Goal: Task Accomplishment & Management: Complete application form

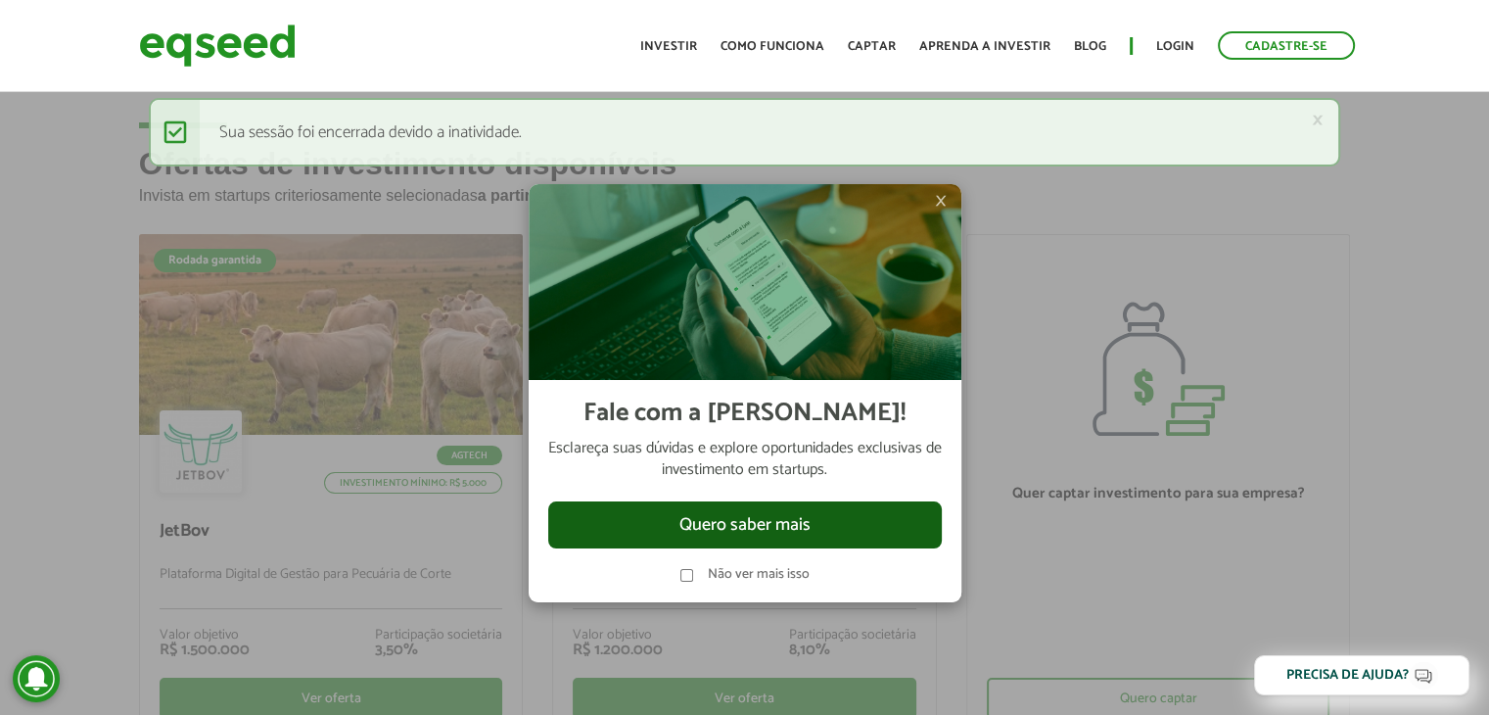
click at [721, 521] on button "Quero saber mais" at bounding box center [745, 524] width 394 height 47
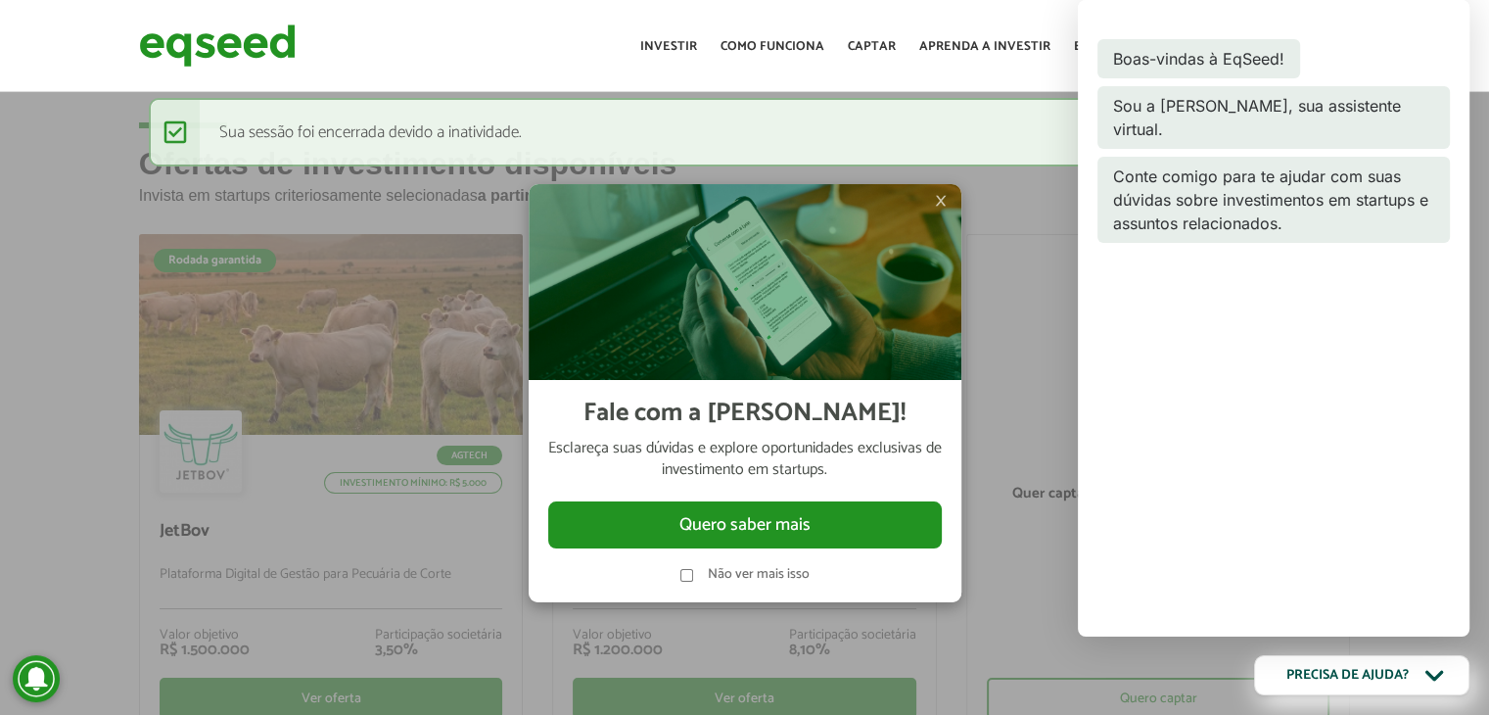
click at [944, 200] on span "×" at bounding box center [941, 200] width 12 height 23
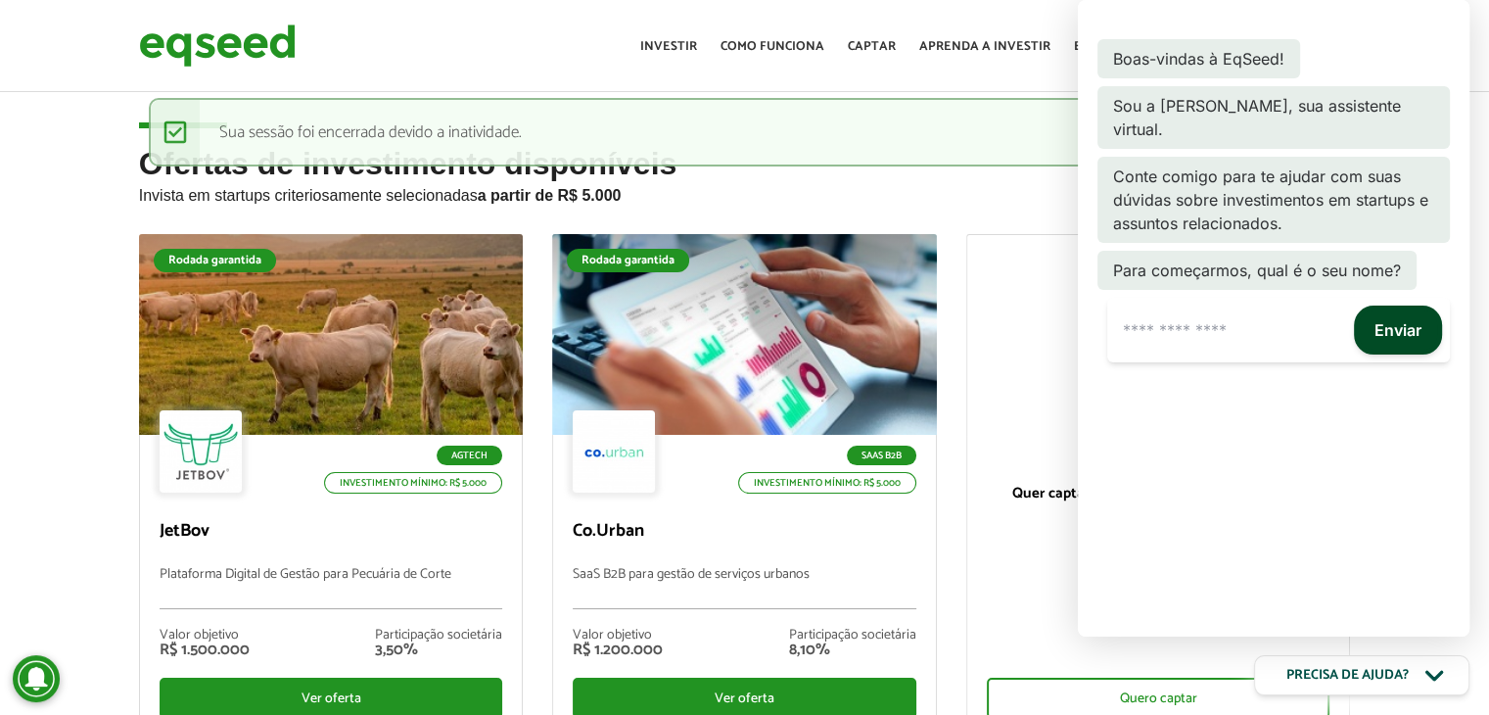
click at [1081, 71] on div "Boas-vindas à EqSeed! Sou a Lynn, sua assistente virtual. Conte comigo para te …" at bounding box center [1274, 318] width 392 height 636
click at [1056, 66] on div "Toggle navigation Início Investir Como funciona Captar Aprenda a investir Blog …" at bounding box center [998, 46] width 734 height 52
click at [1006, 279] on div at bounding box center [1158, 335] width 383 height 201
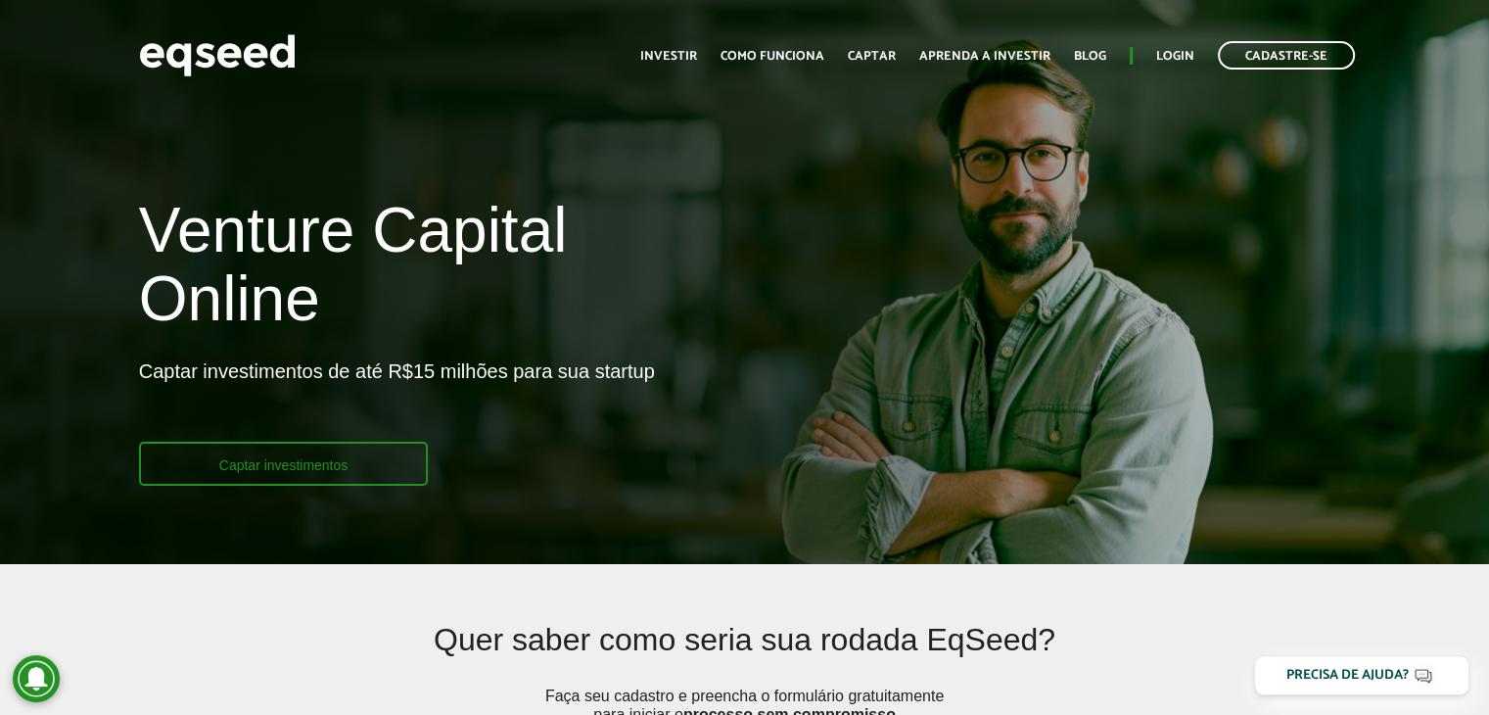
click at [308, 458] on link "Captar investimentos" at bounding box center [284, 464] width 290 height 44
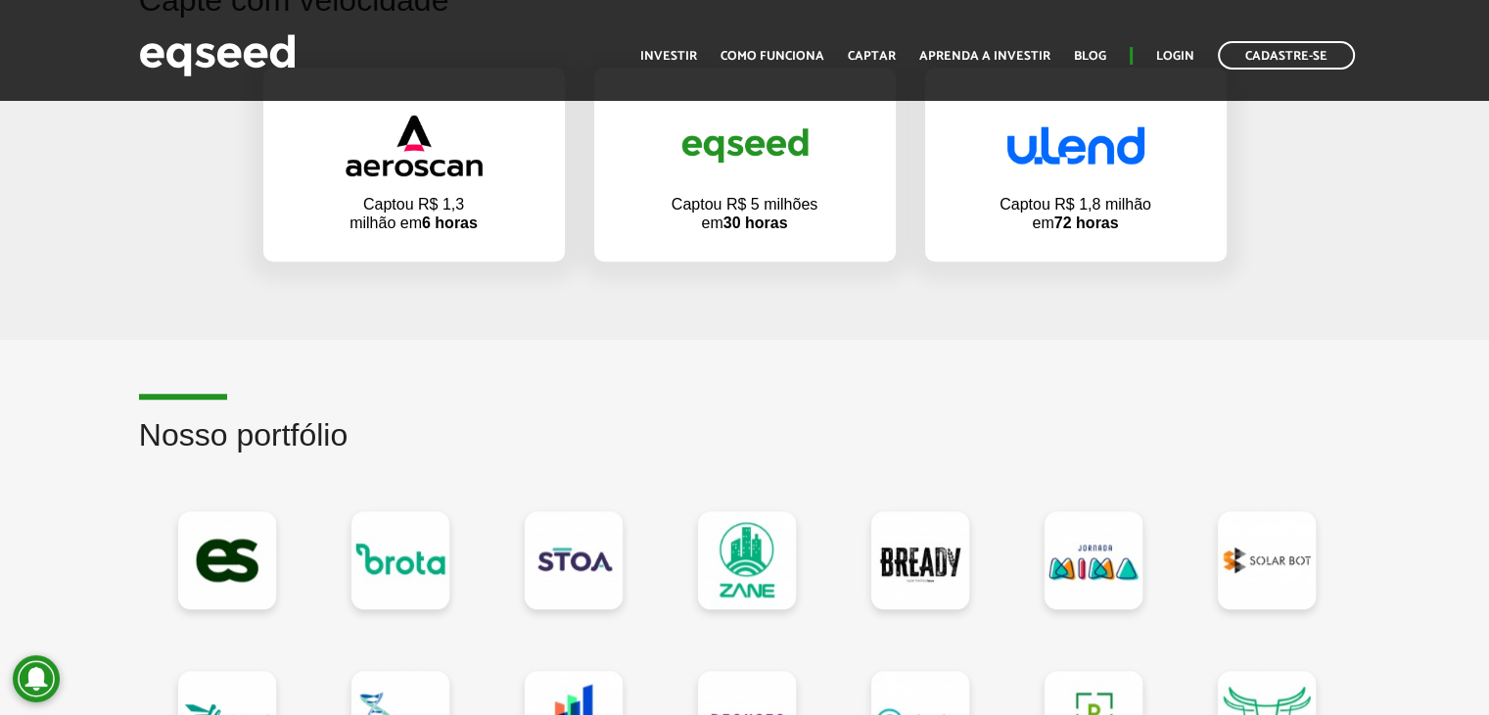
scroll to position [1664, 0]
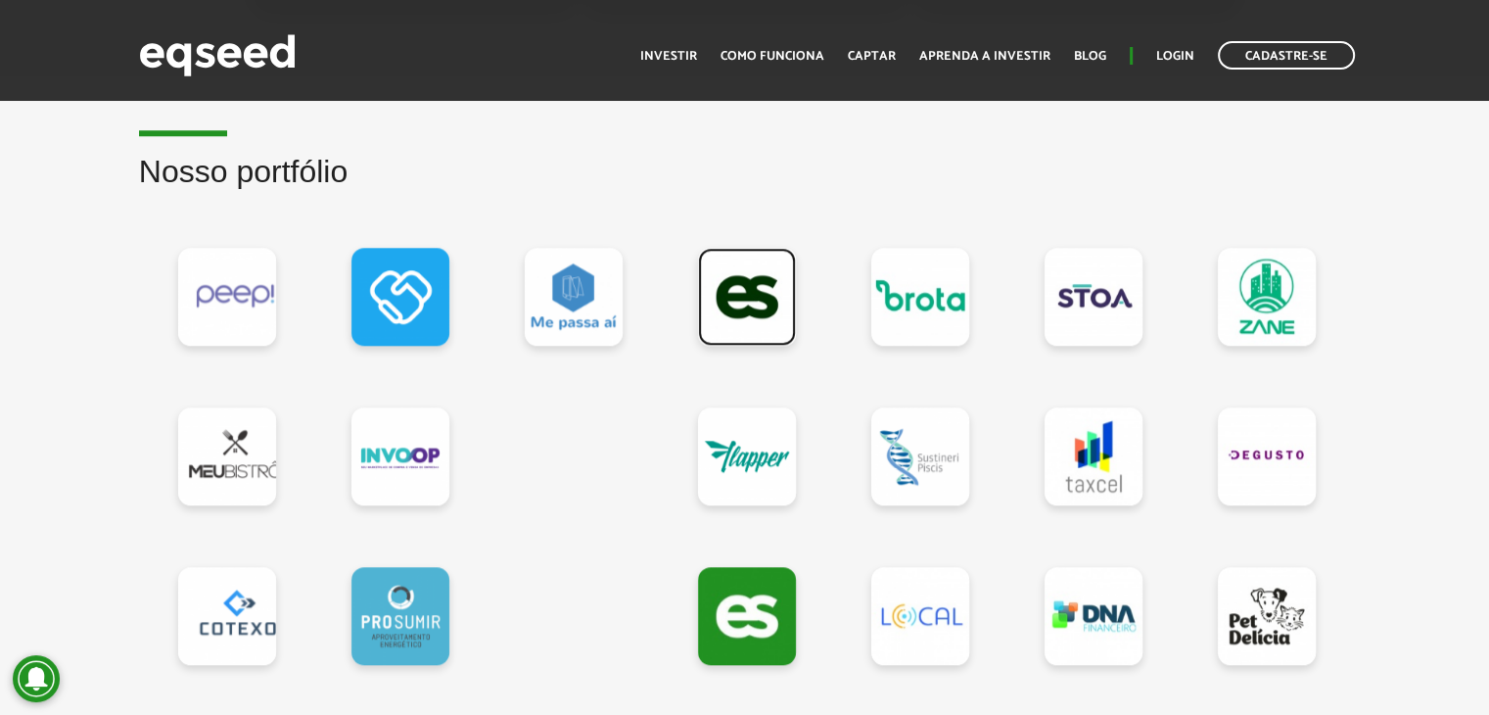
drag, startPoint x: 223, startPoint y: 310, endPoint x: 1485, endPoint y: 369, distance: 1263.4
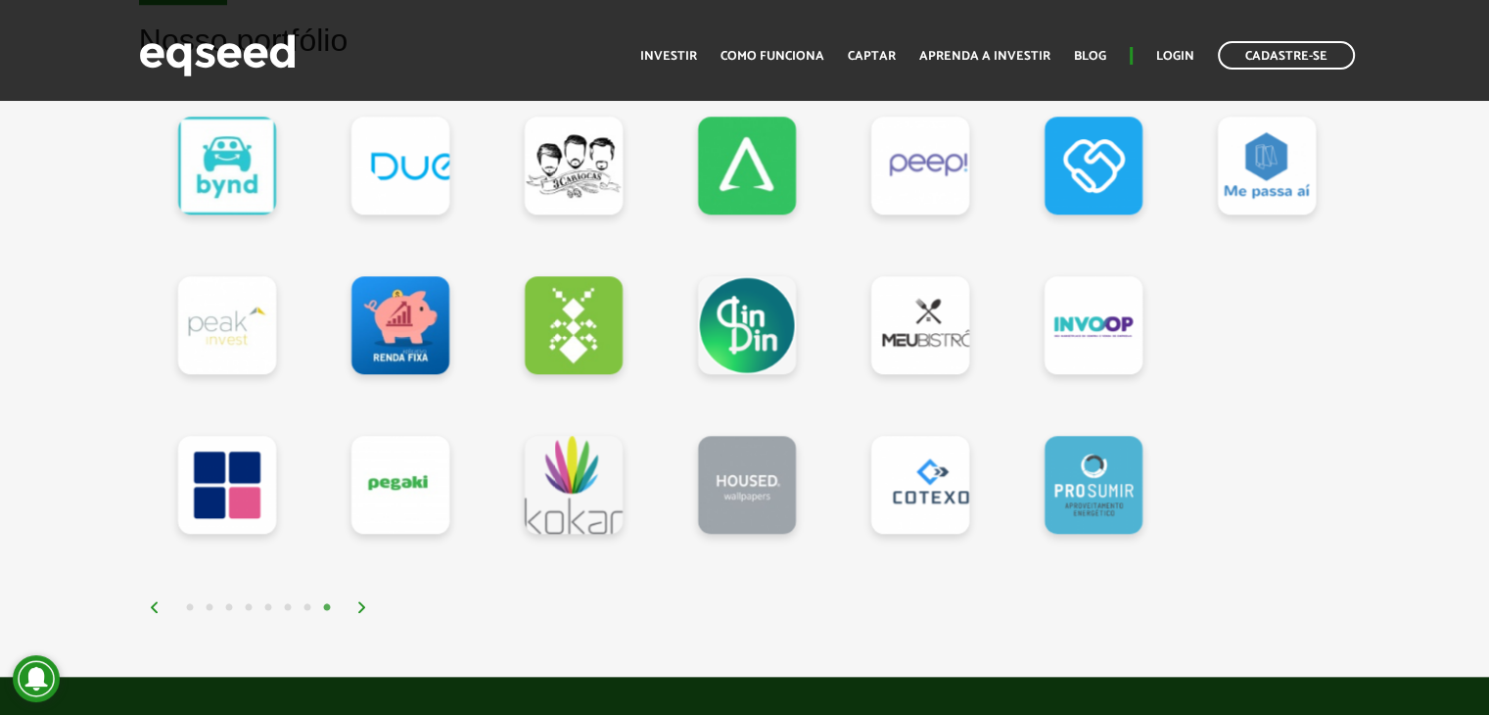
scroll to position [1762, 0]
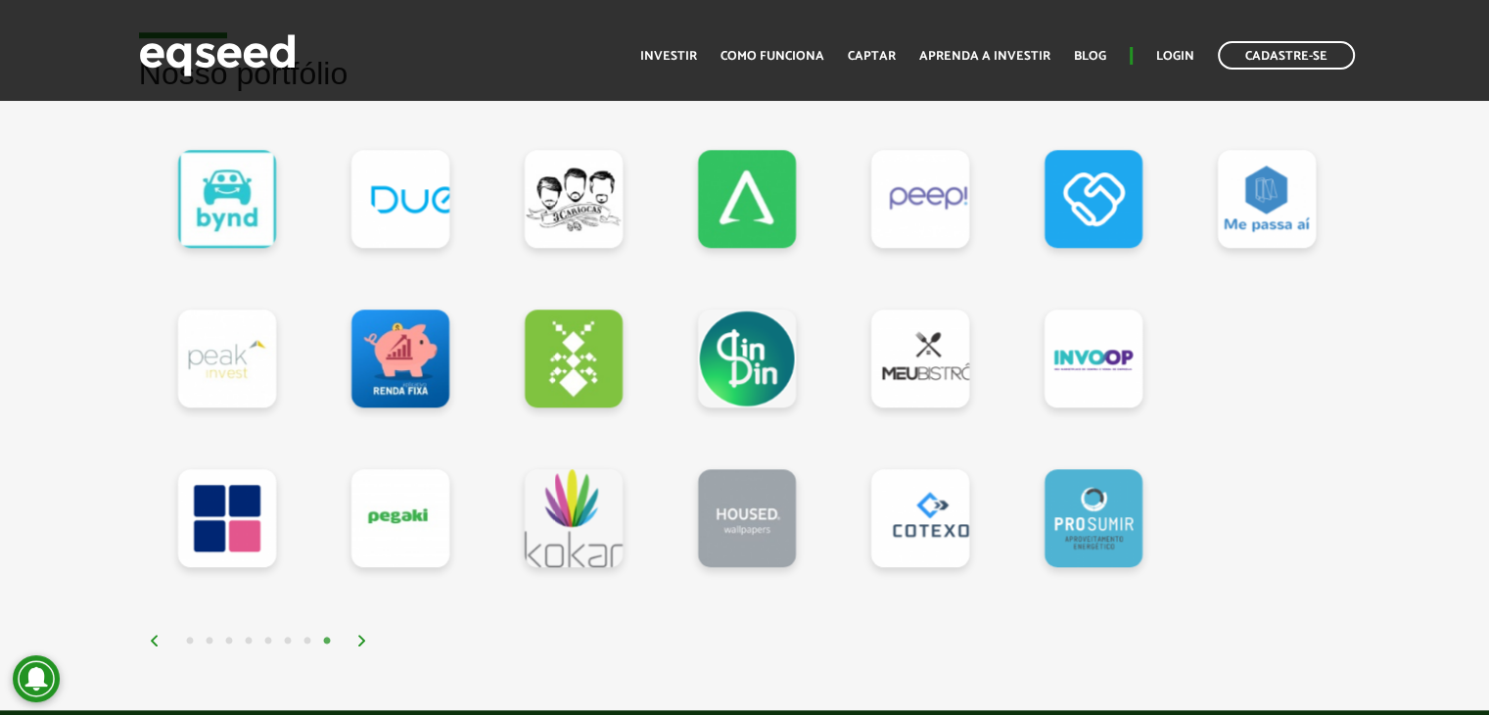
click at [155, 639] on img at bounding box center [155, 640] width 12 height 12
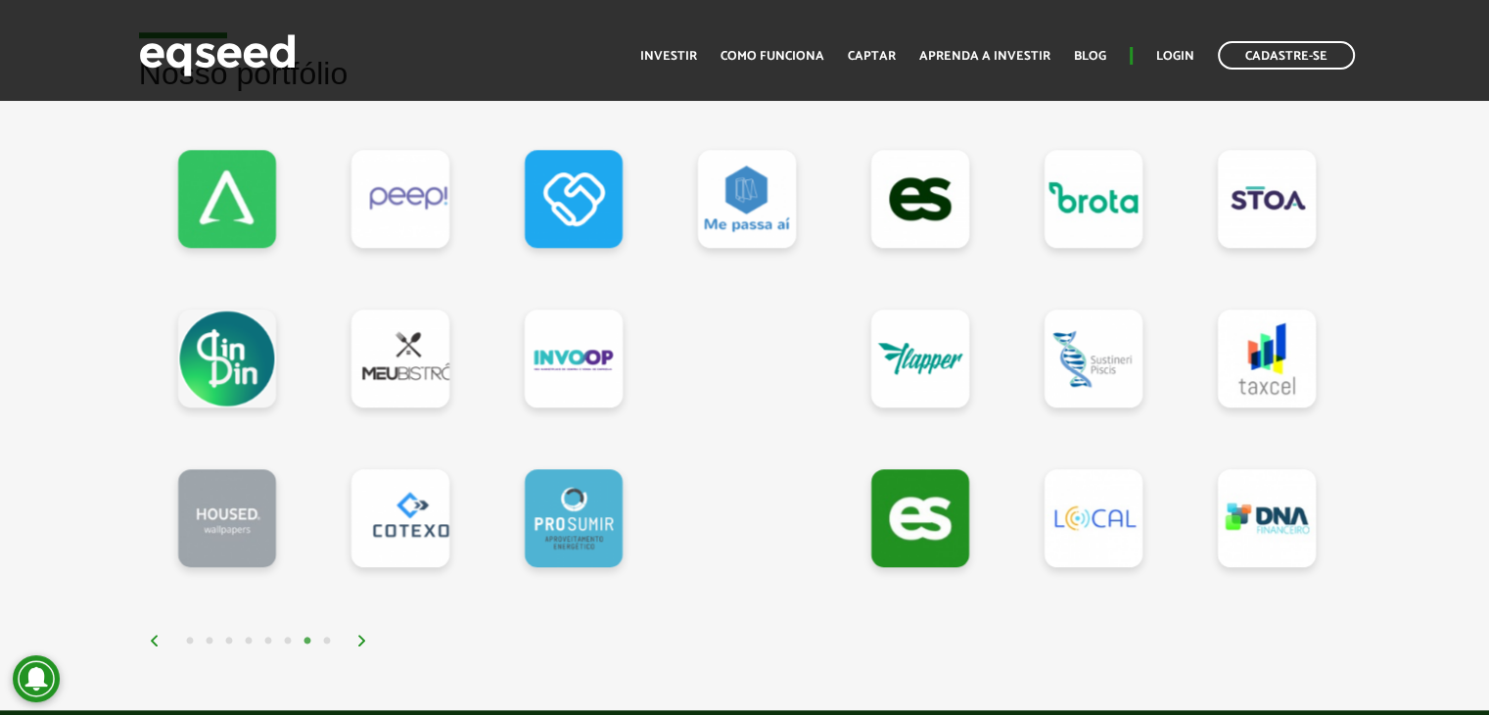
click at [154, 637] on img at bounding box center [155, 640] width 12 height 12
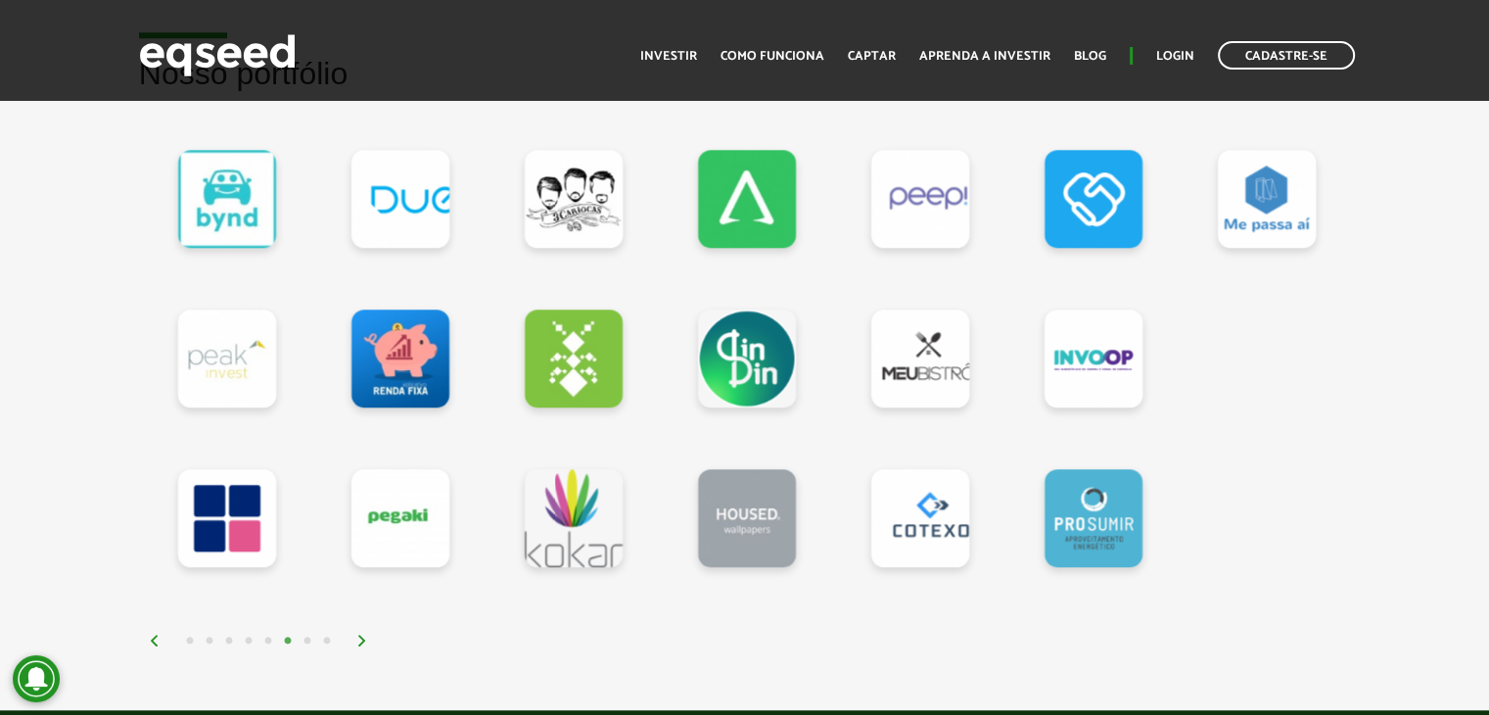
click at [154, 637] on img at bounding box center [155, 640] width 12 height 12
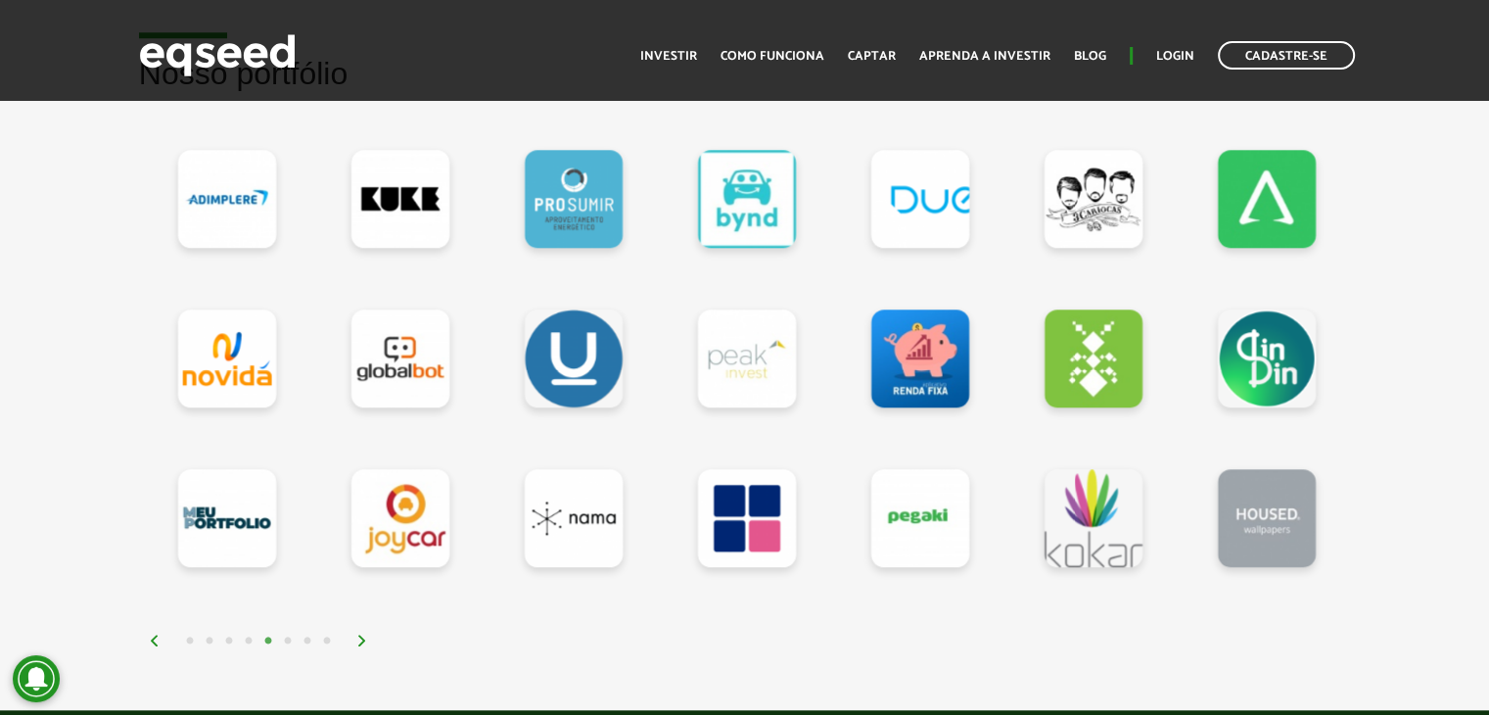
click at [154, 637] on img at bounding box center [155, 640] width 12 height 12
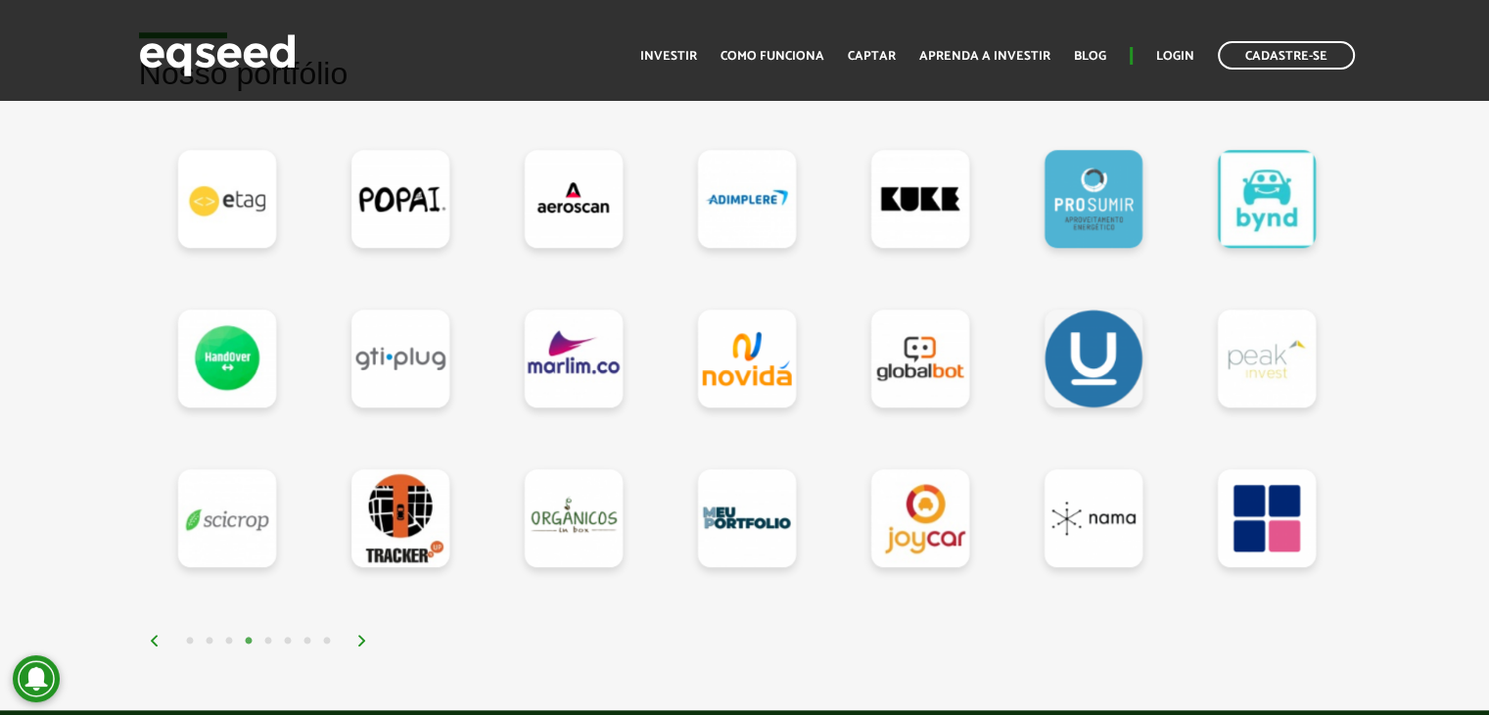
click at [154, 637] on img at bounding box center [155, 640] width 12 height 12
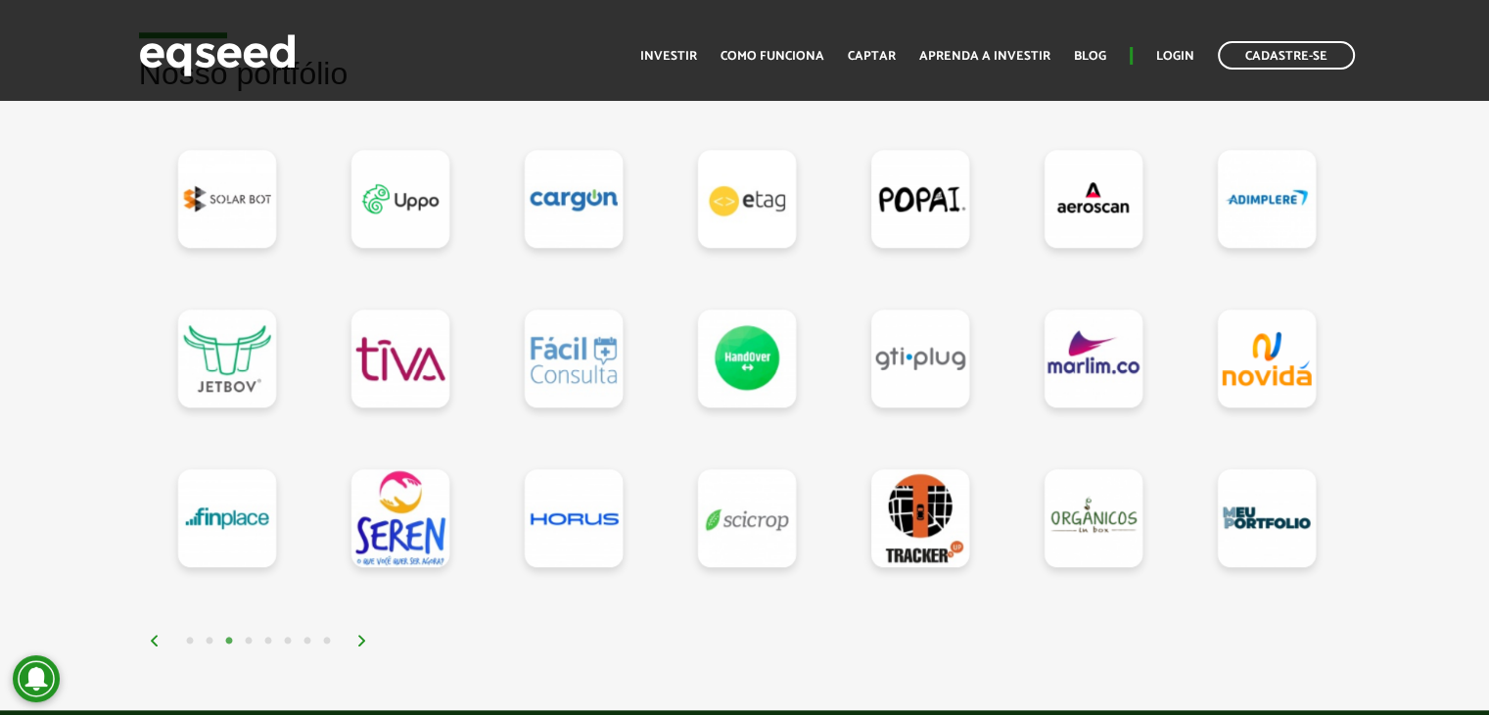
click at [154, 637] on img at bounding box center [155, 640] width 12 height 12
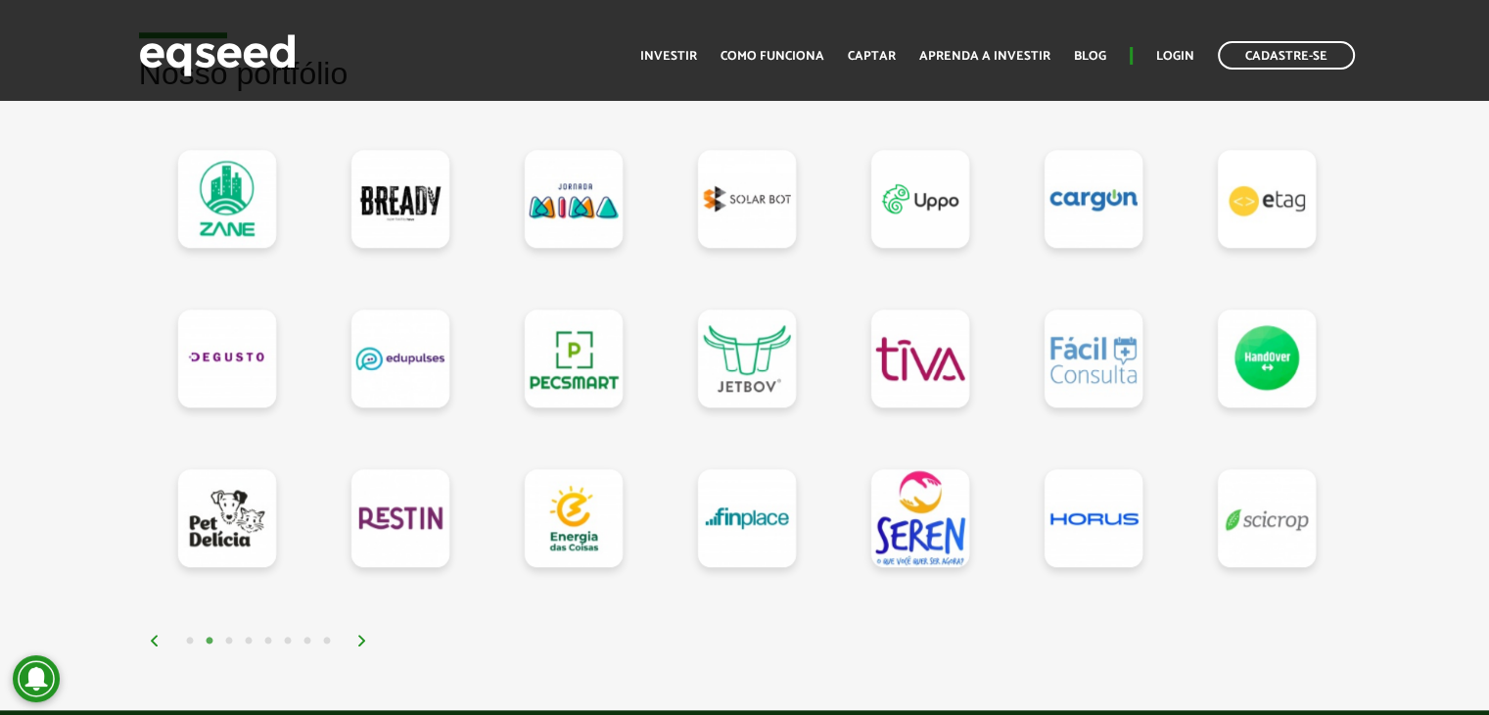
click at [154, 637] on img at bounding box center [155, 640] width 12 height 12
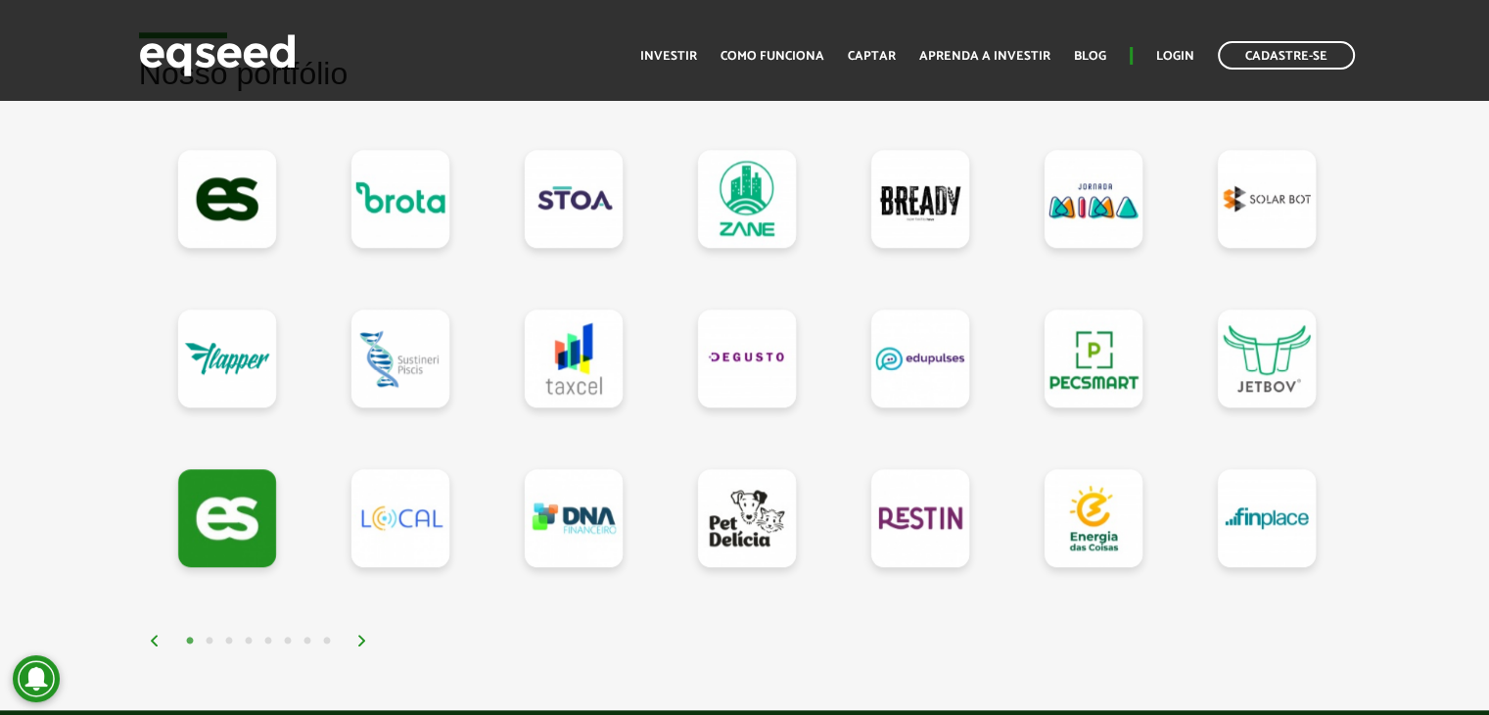
click at [154, 637] on img at bounding box center [155, 640] width 12 height 12
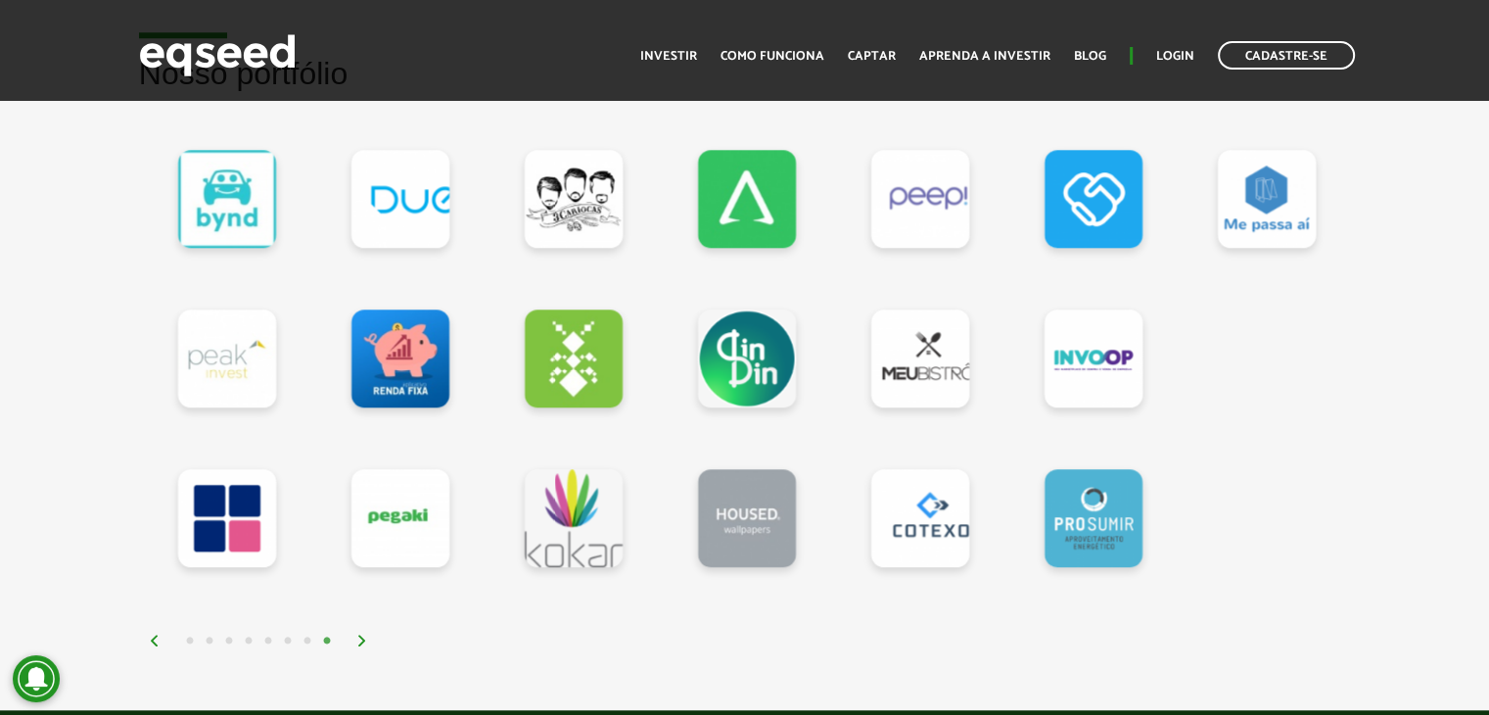
click at [154, 637] on img at bounding box center [155, 640] width 12 height 12
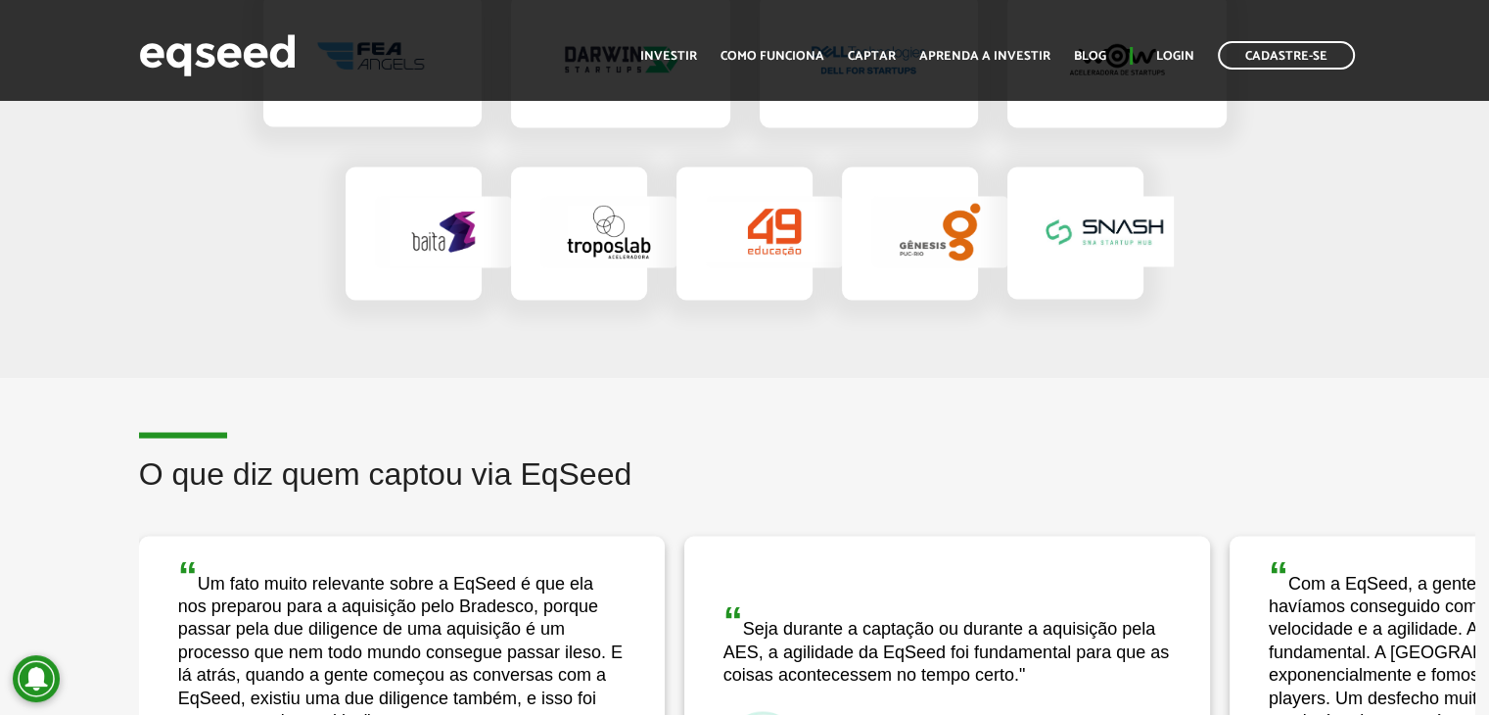
scroll to position [3622, 0]
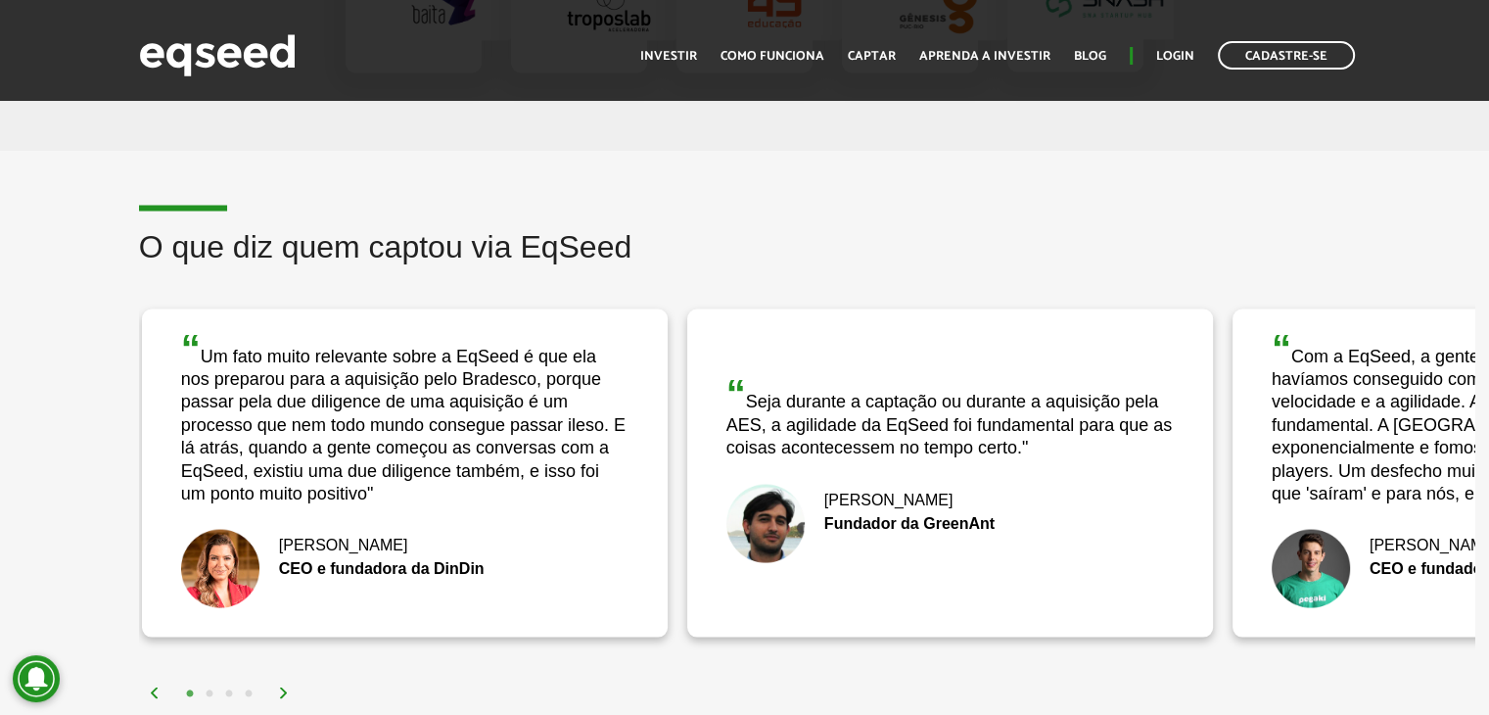
drag, startPoint x: 1008, startPoint y: 592, endPoint x: 1544, endPoint y: 578, distance: 535.7
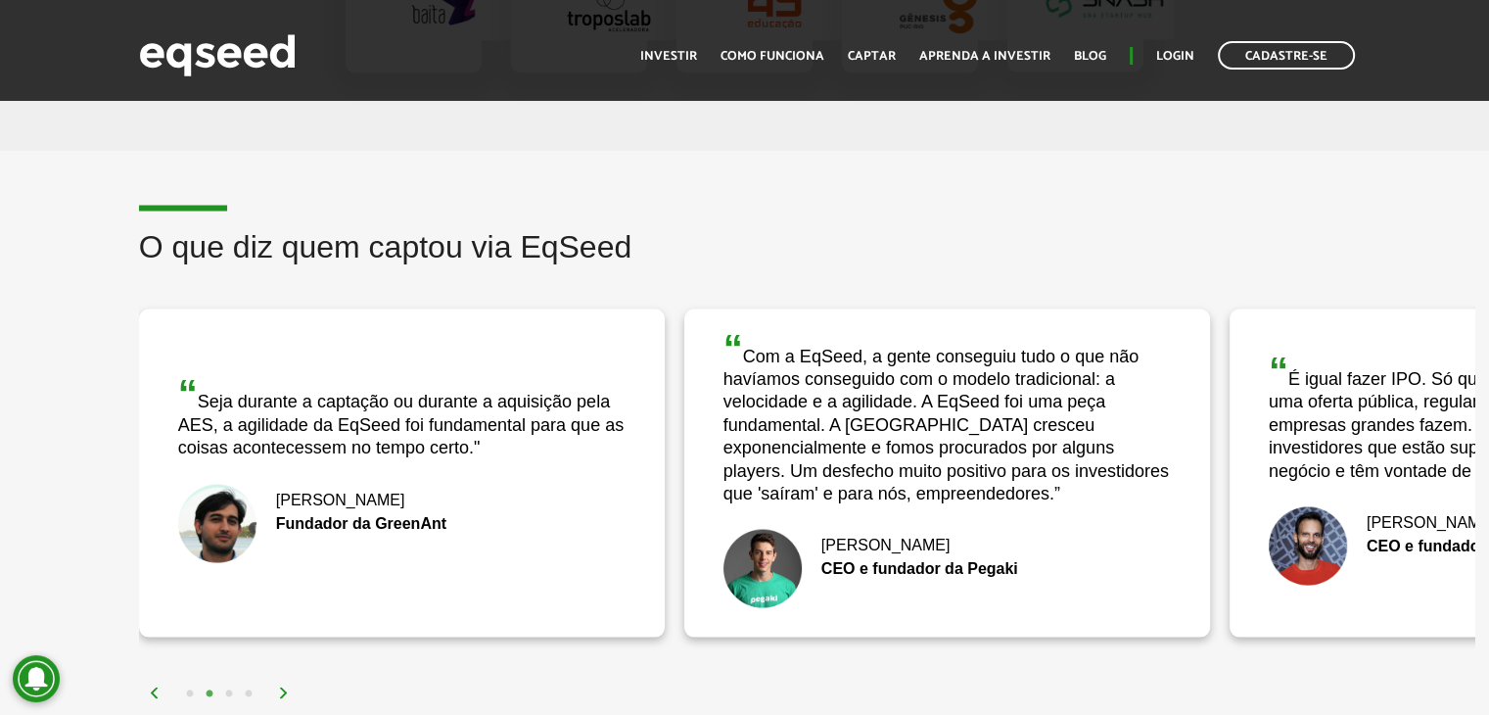
drag, startPoint x: 1418, startPoint y: 598, endPoint x: 859, endPoint y: 684, distance: 565.6
click at [859, 684] on div "O que diz quem captou via EqSeed “ Com a EqSeed, a gente conseguiu tudo o que n…" at bounding box center [806, 466] width 1365 height 474
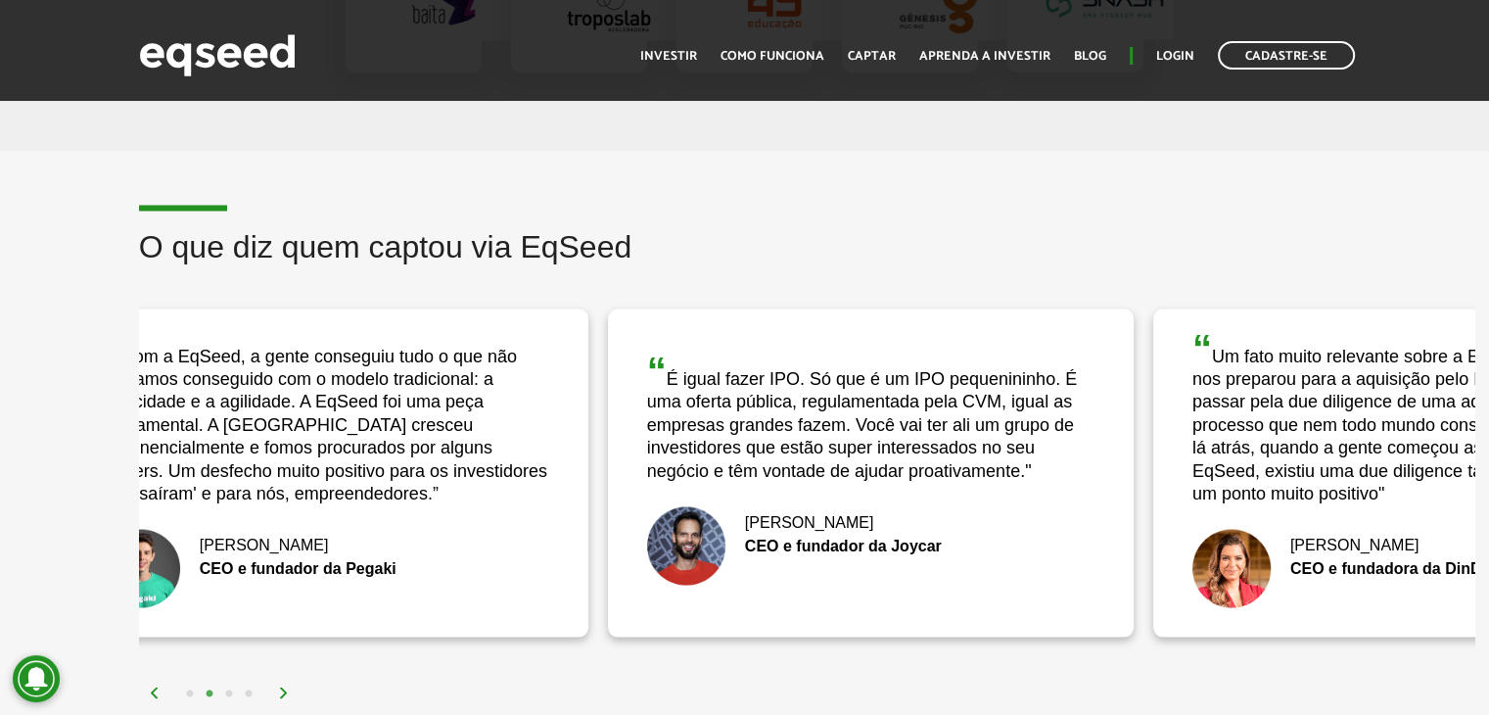
drag, startPoint x: 971, startPoint y: 564, endPoint x: 350, endPoint y: 591, distance: 622.3
click at [350, 591] on div "João Cristofolini CEO e fundador da Pegaki" at bounding box center [325, 568] width 447 height 78
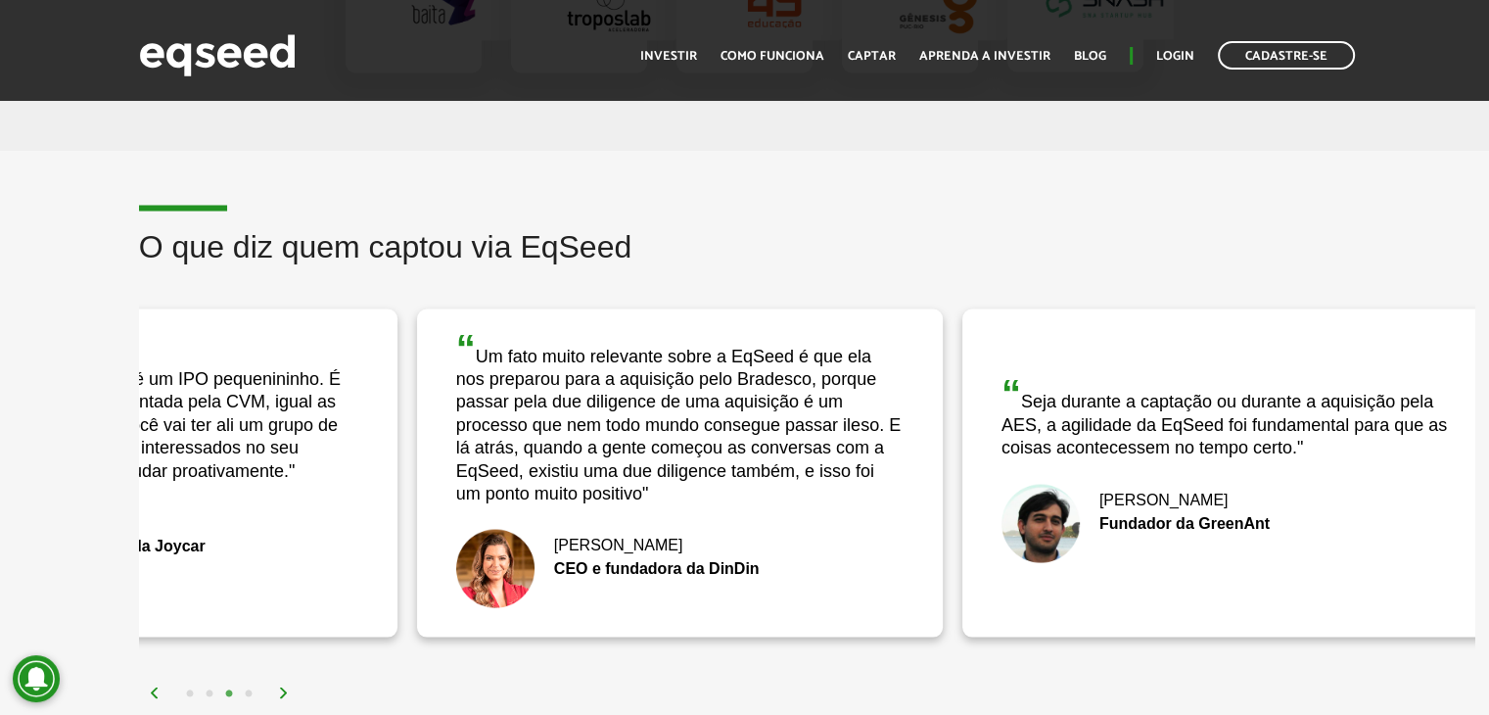
drag, startPoint x: 1122, startPoint y: 554, endPoint x: 309, endPoint y: 505, distance: 814.1
click at [309, 506] on div "Rafael Taube CEO e fundador da Joycar" at bounding box center [134, 545] width 447 height 78
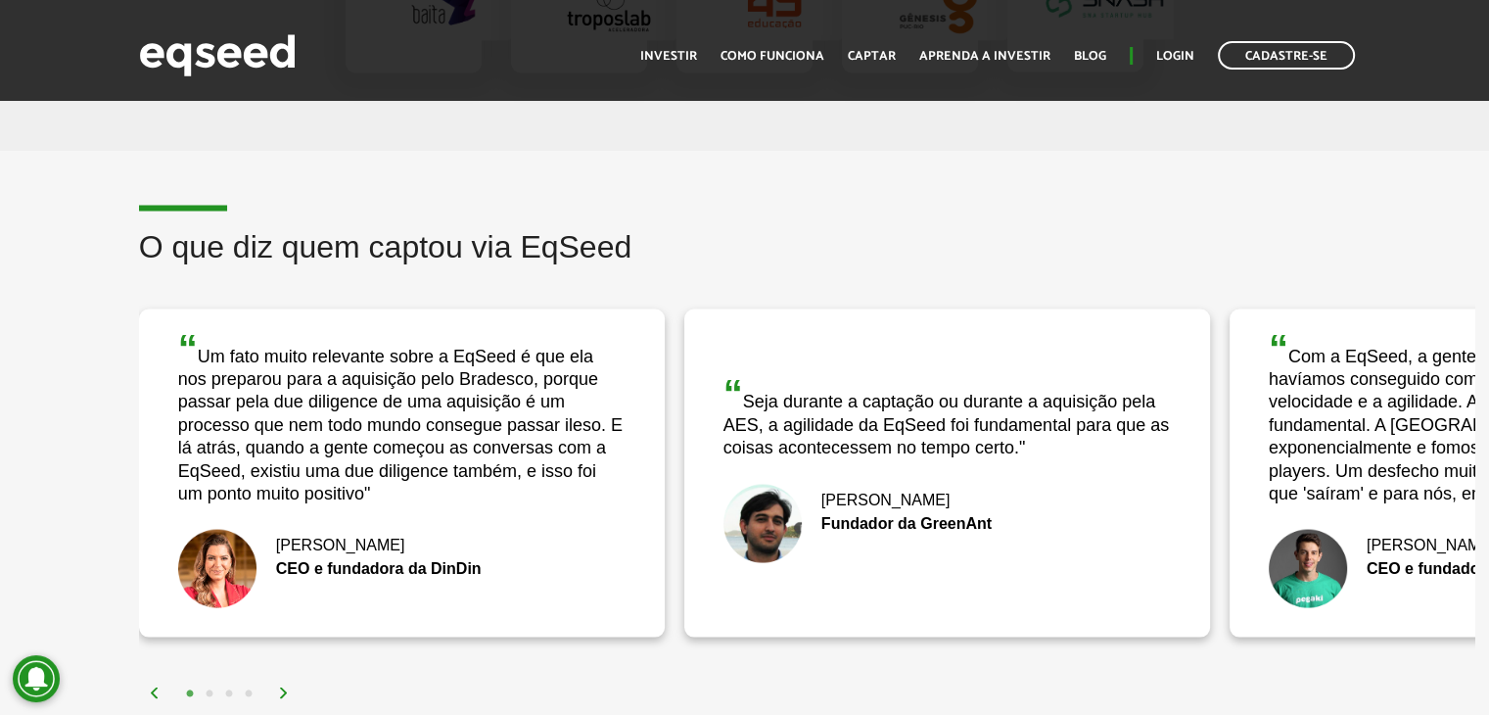
drag, startPoint x: 819, startPoint y: 488, endPoint x: 9, endPoint y: 498, distance: 810.7
click at [9, 498] on div "O que diz quem captou via EqSeed “ Com a EqSeed, a gente conseguiu tudo o que n…" at bounding box center [744, 466] width 1489 height 474
drag, startPoint x: 238, startPoint y: 510, endPoint x: 0, endPoint y: 475, distance: 240.5
click at [0, 476] on div "O que diz quem captou via EqSeed “ Com a EqSeed, a gente conseguiu tudo o que n…" at bounding box center [744, 466] width 1489 height 474
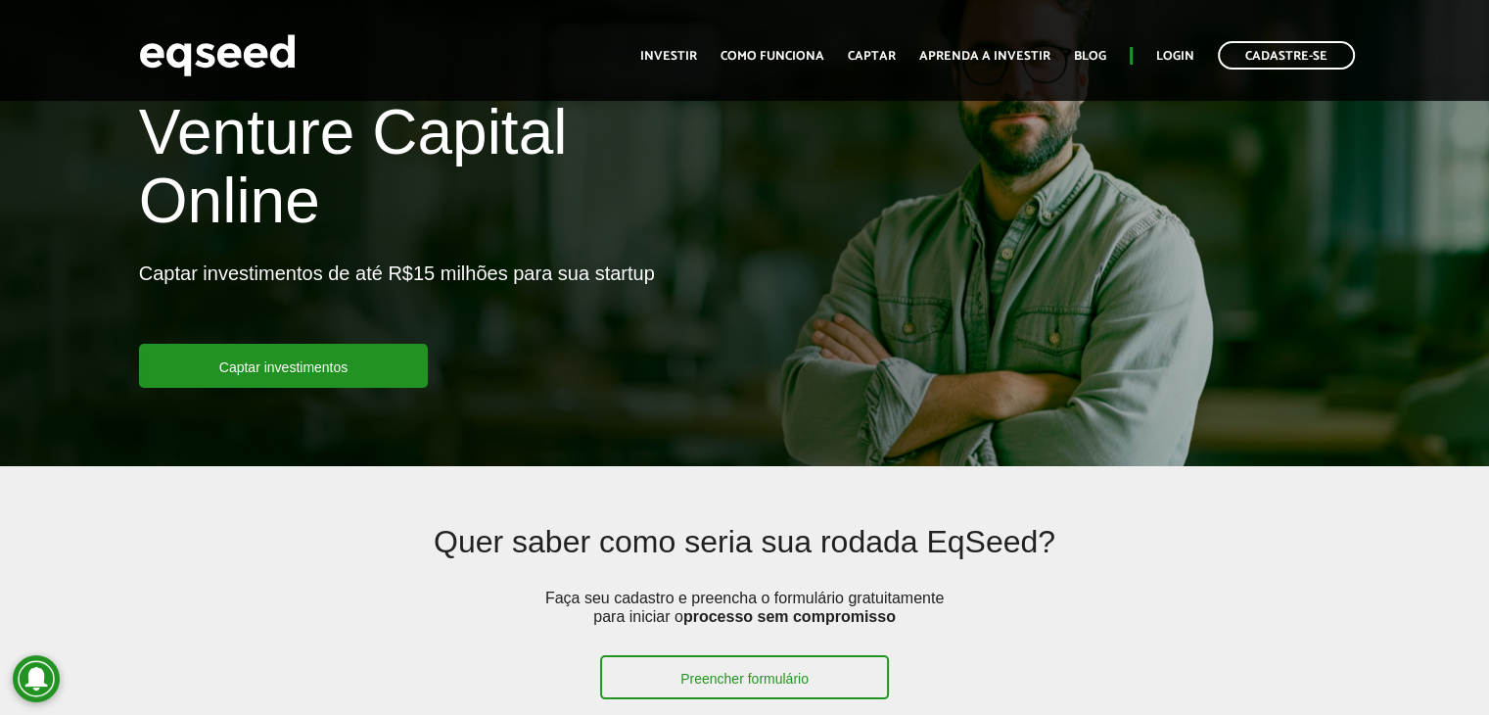
scroll to position [52, 0]
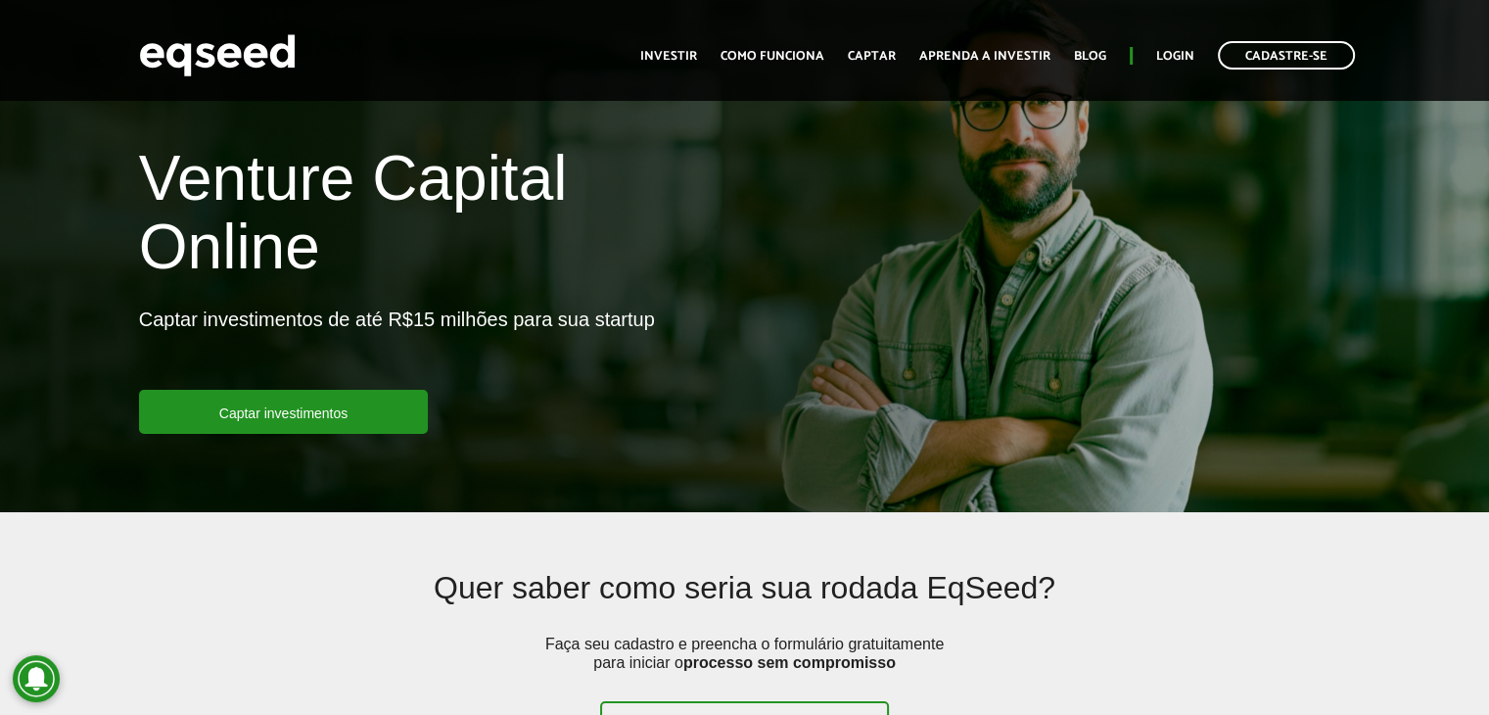
drag, startPoint x: 1465, startPoint y: 52, endPoint x: 1006, endPoint y: 194, distance: 479.7
click at [1006, 194] on div "Venture Capital Online Captar investimentos de até R$15 milhões para sua startu…" at bounding box center [744, 289] width 1489 height 290
